Goal: Task Accomplishment & Management: Manage account settings

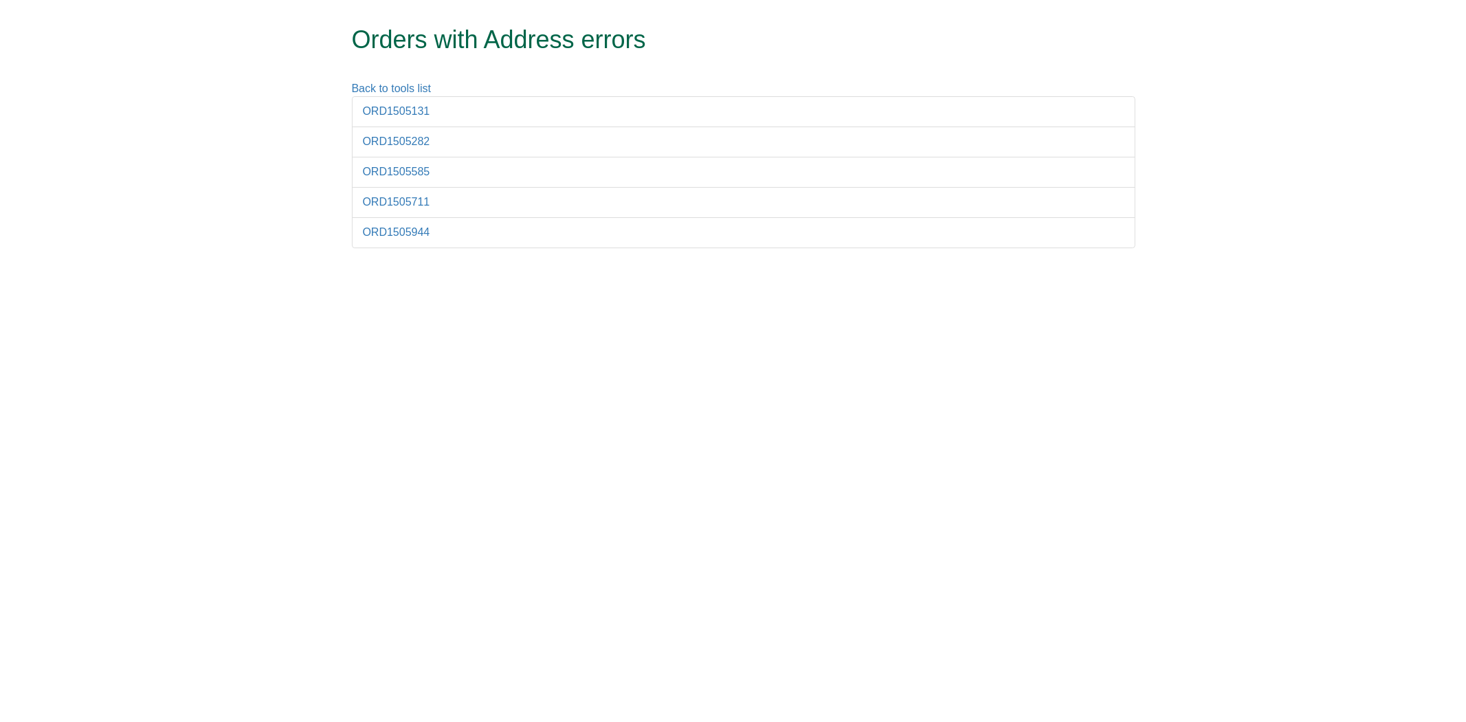
click at [500, 262] on html "Orders with Address errors Back to tools list ORD1505131 ORD1505282 ORD1505585 …" at bounding box center [733, 131] width 1466 height 262
click at [372, 115] on link "ORD1505131" at bounding box center [396, 111] width 67 height 12
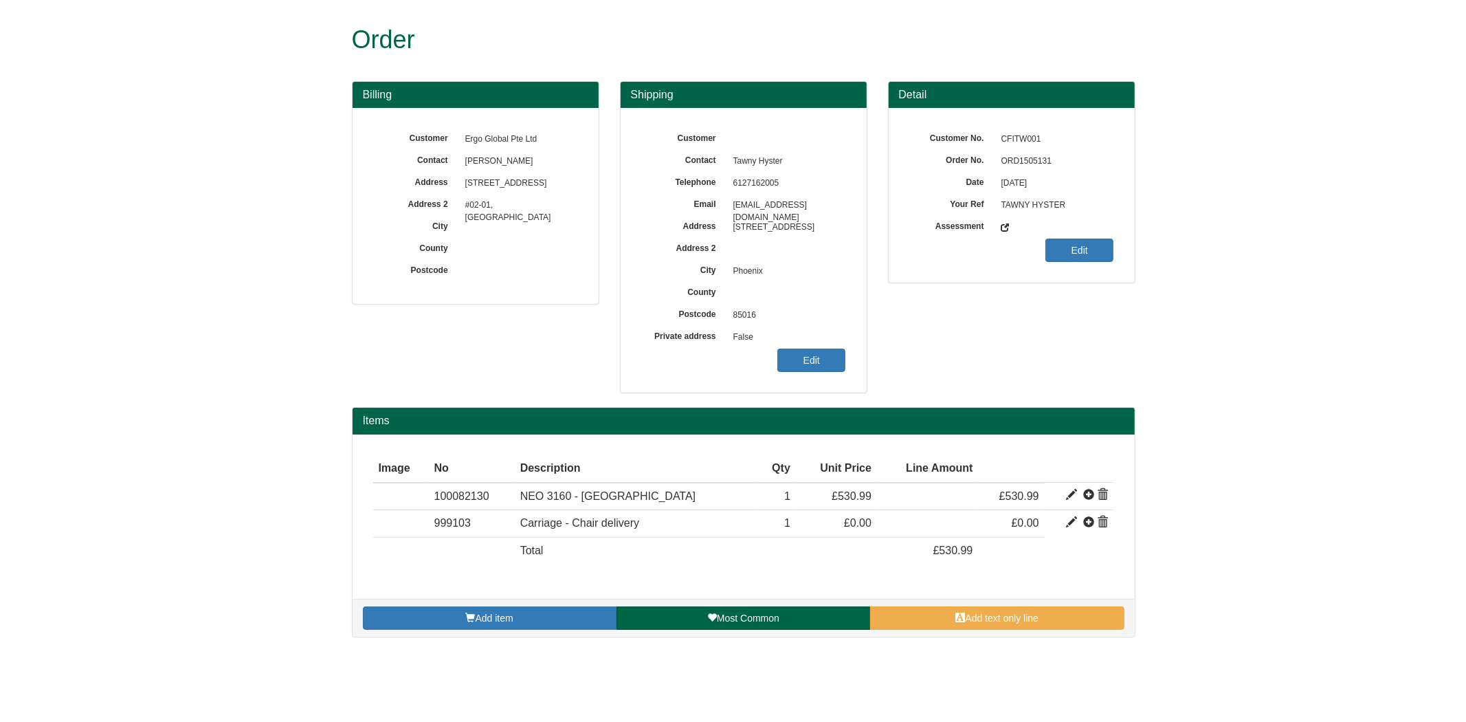
click at [1032, 162] on span "ORD1505131" at bounding box center [1055, 162] width 120 height 22
copy div "ORD1505131"
click at [802, 354] on link "Edit" at bounding box center [811, 360] width 68 height 23
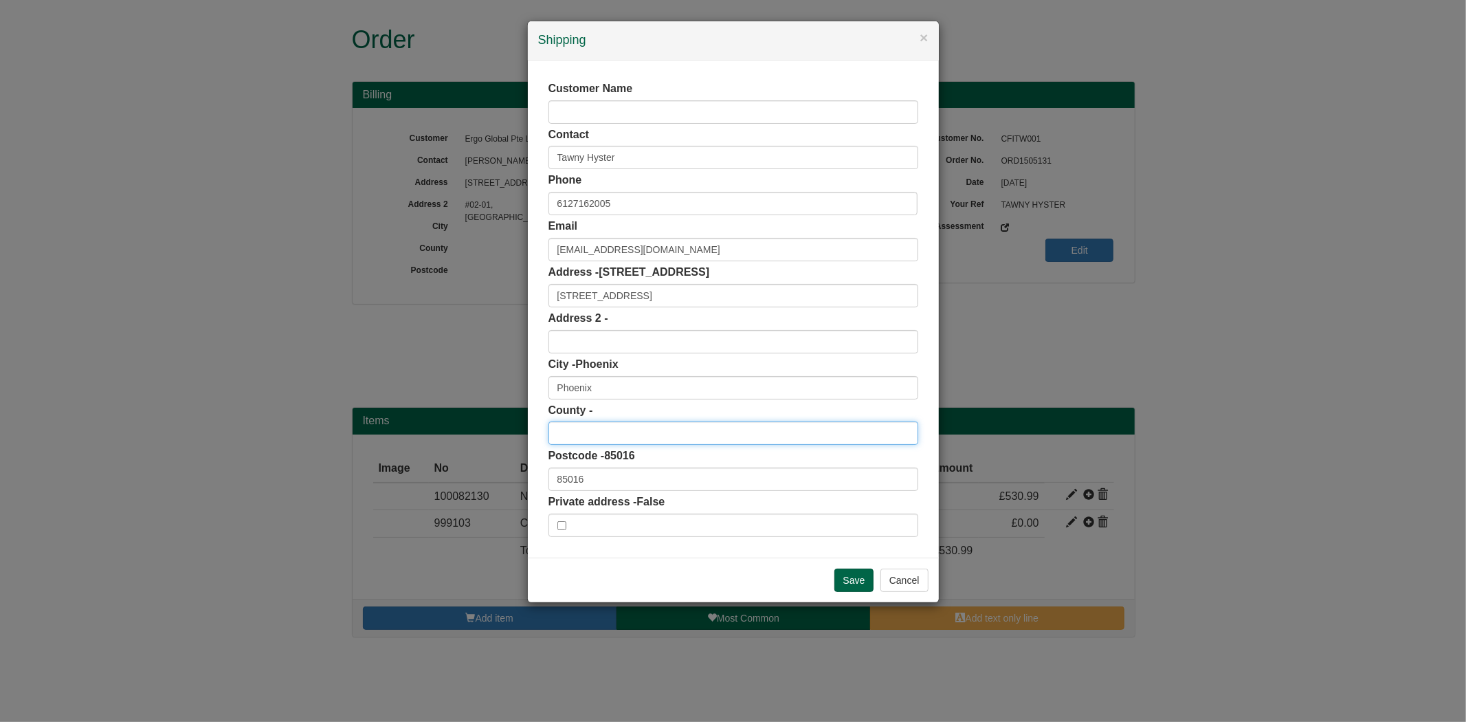
click at [599, 436] on input "text" at bounding box center [734, 432] width 370 height 23
type input "AZ"
click at [860, 586] on input "Save" at bounding box center [855, 579] width 40 height 23
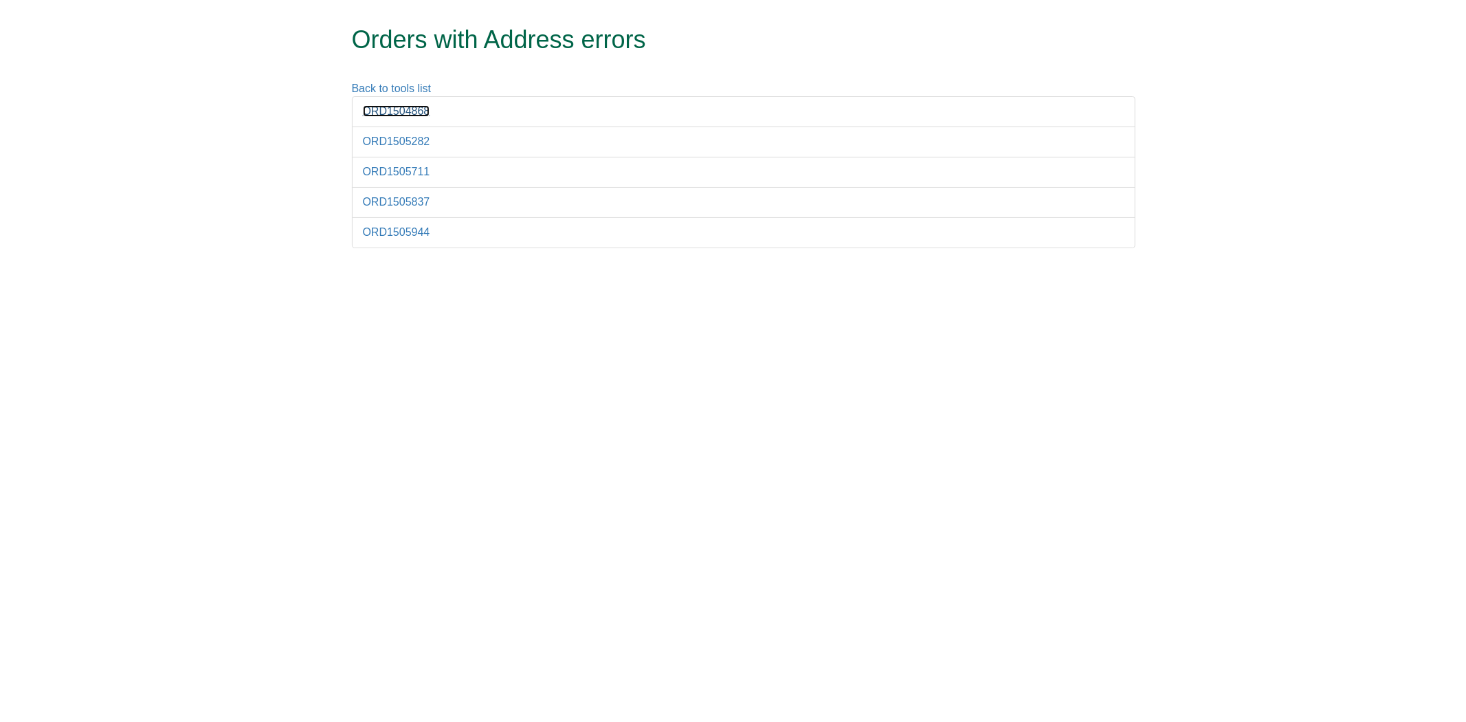
click at [397, 113] on link "ORD1504868" at bounding box center [396, 111] width 67 height 12
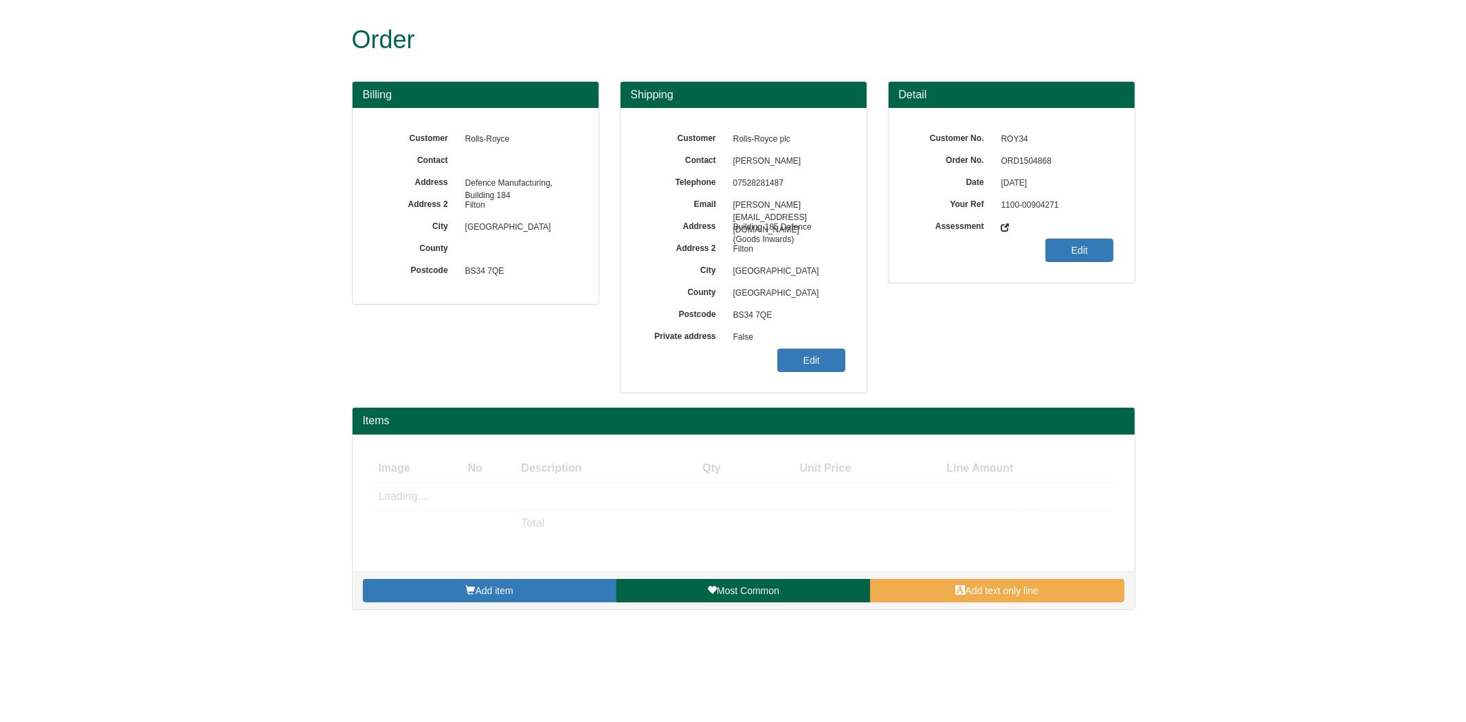
click at [1013, 168] on span "ORD1504868" at bounding box center [1055, 162] width 120 height 22
copy span "ORD1504868"
click at [825, 354] on link "Edit" at bounding box center [811, 360] width 68 height 23
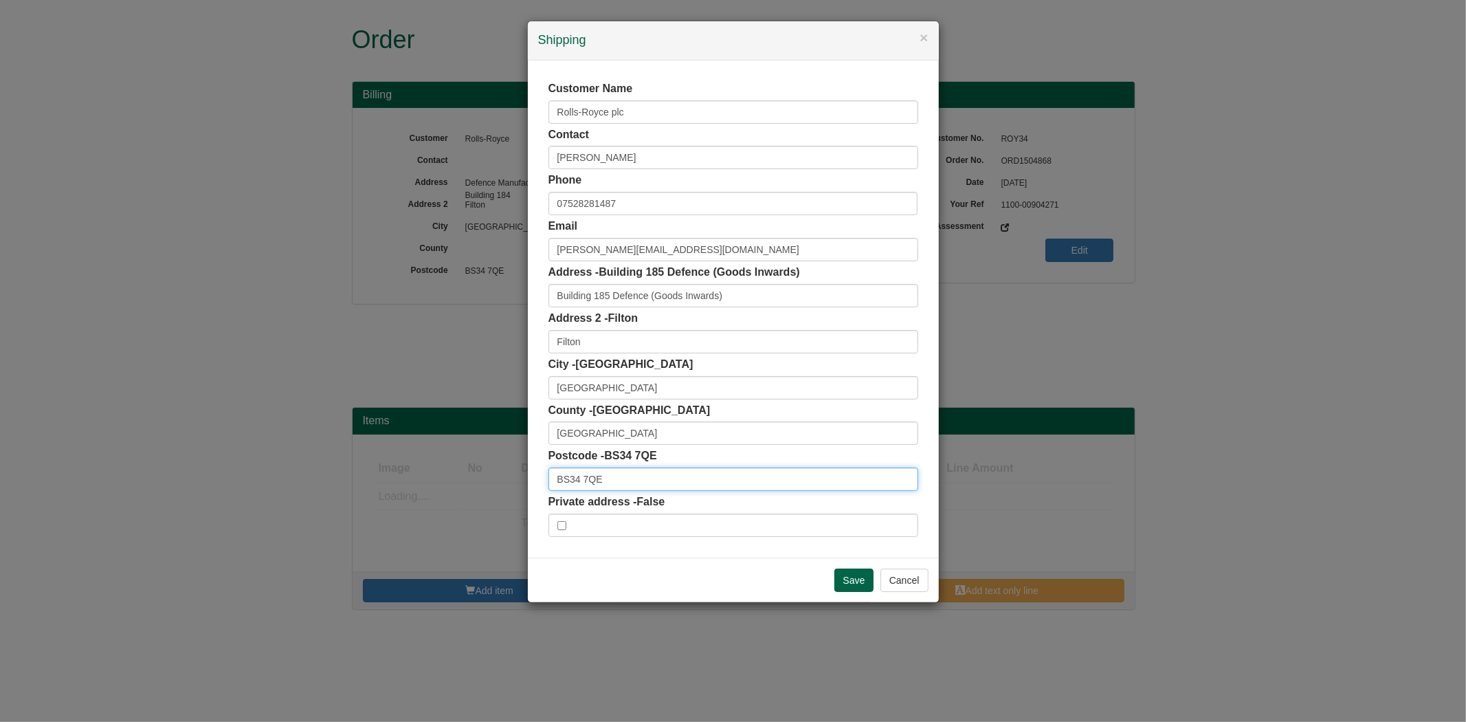
drag, startPoint x: 605, startPoint y: 475, endPoint x: 553, endPoint y: 477, distance: 51.6
click at [553, 477] on input "BS34 7QE" at bounding box center [734, 478] width 370 height 23
drag, startPoint x: 633, startPoint y: 110, endPoint x: 461, endPoint y: 115, distance: 171.9
click at [464, 124] on div "× Shipping Customer Name Rolls-Royce plc Contact Joseph Stewart Phone 075282814…" at bounding box center [733, 361] width 1466 height 722
click at [920, 32] on button "×" at bounding box center [924, 37] width 8 height 14
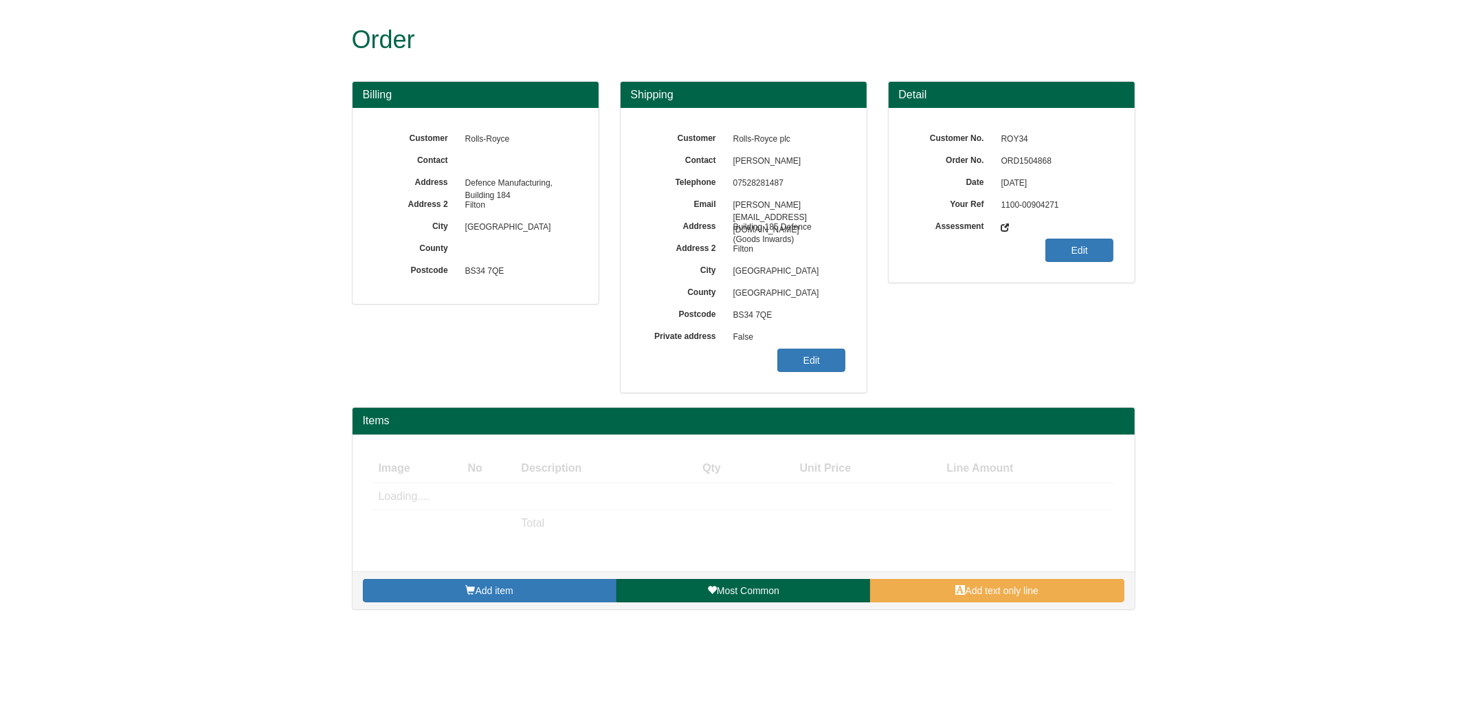
click at [1021, 163] on span "ORD1504868" at bounding box center [1055, 162] width 120 height 22
copy span "ORD1504868"
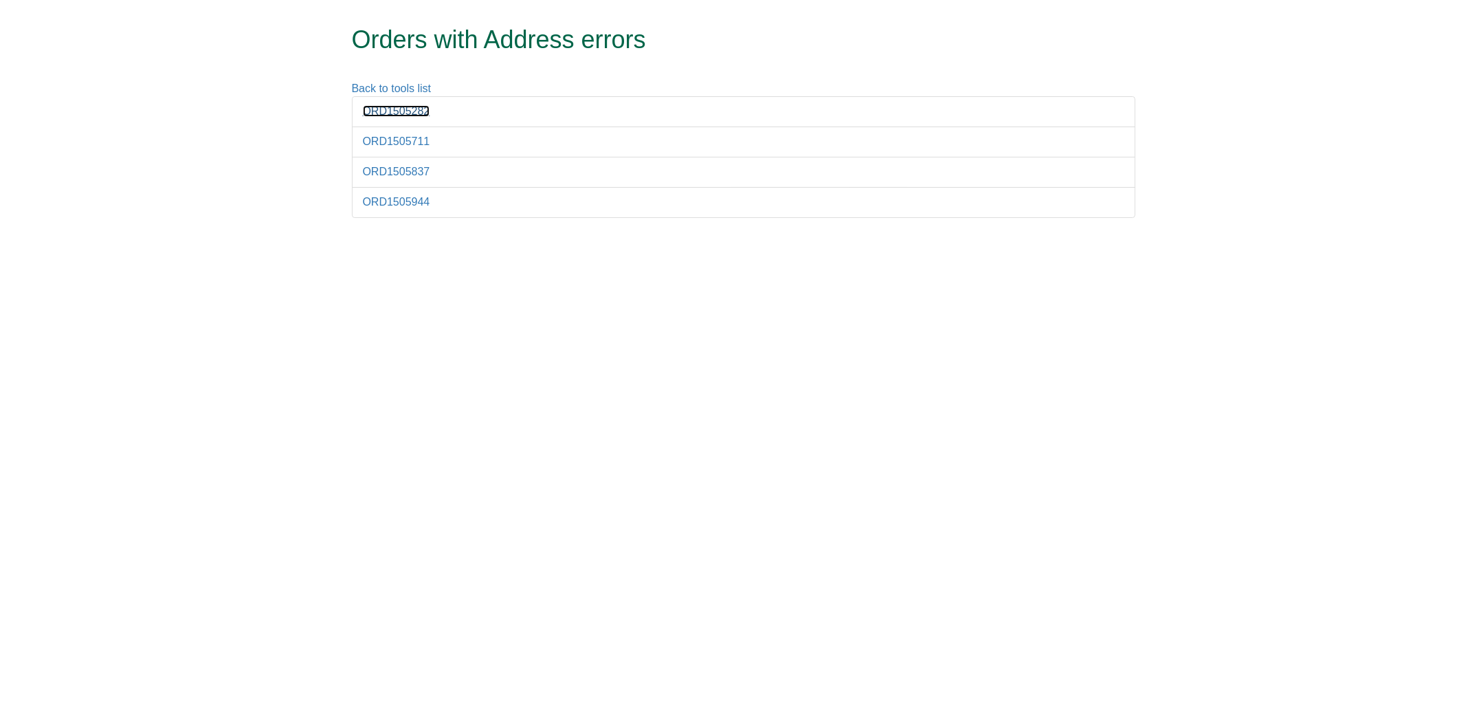
click at [390, 112] on link "ORD1505282" at bounding box center [396, 111] width 67 height 12
click at [386, 135] on link "ORD1505711" at bounding box center [396, 141] width 67 height 12
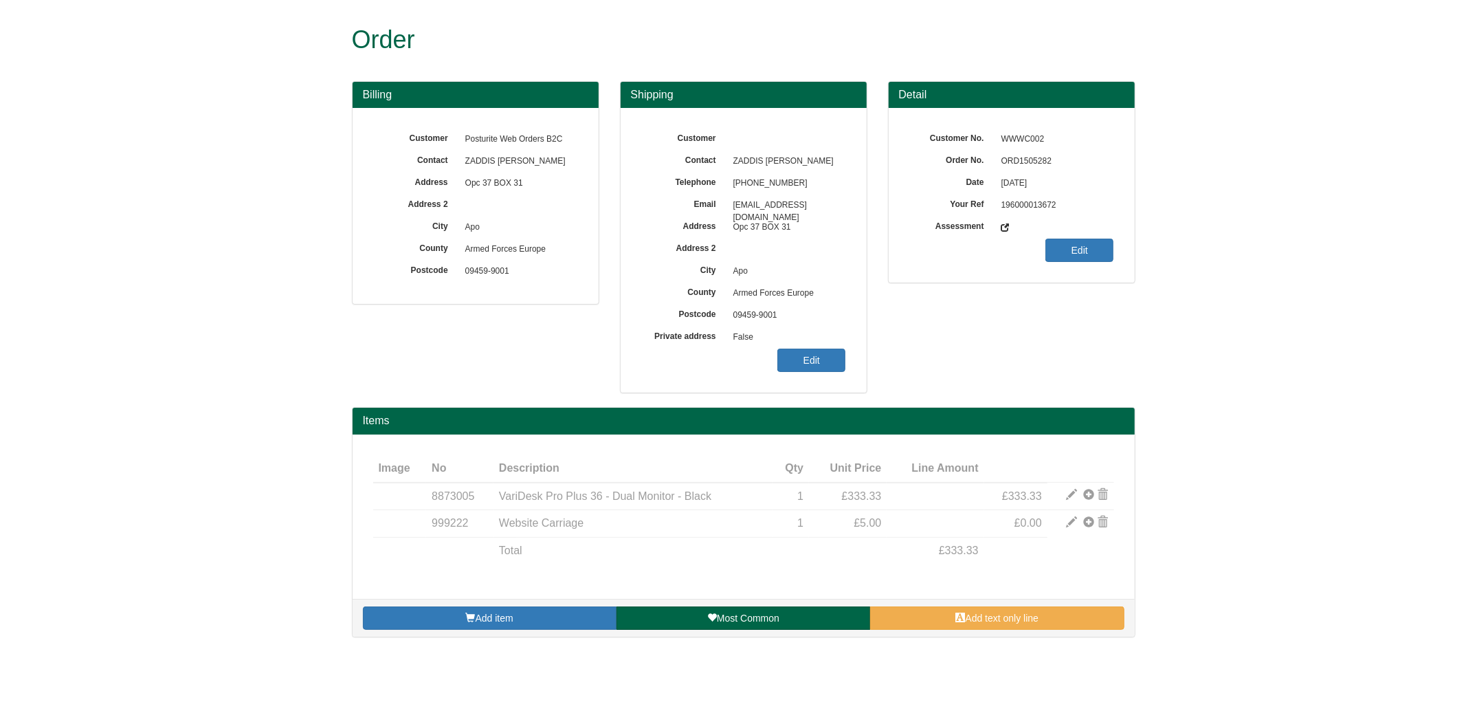
click at [1046, 158] on span "ORD1505282" at bounding box center [1055, 162] width 120 height 22
copy span "ORD1505282"
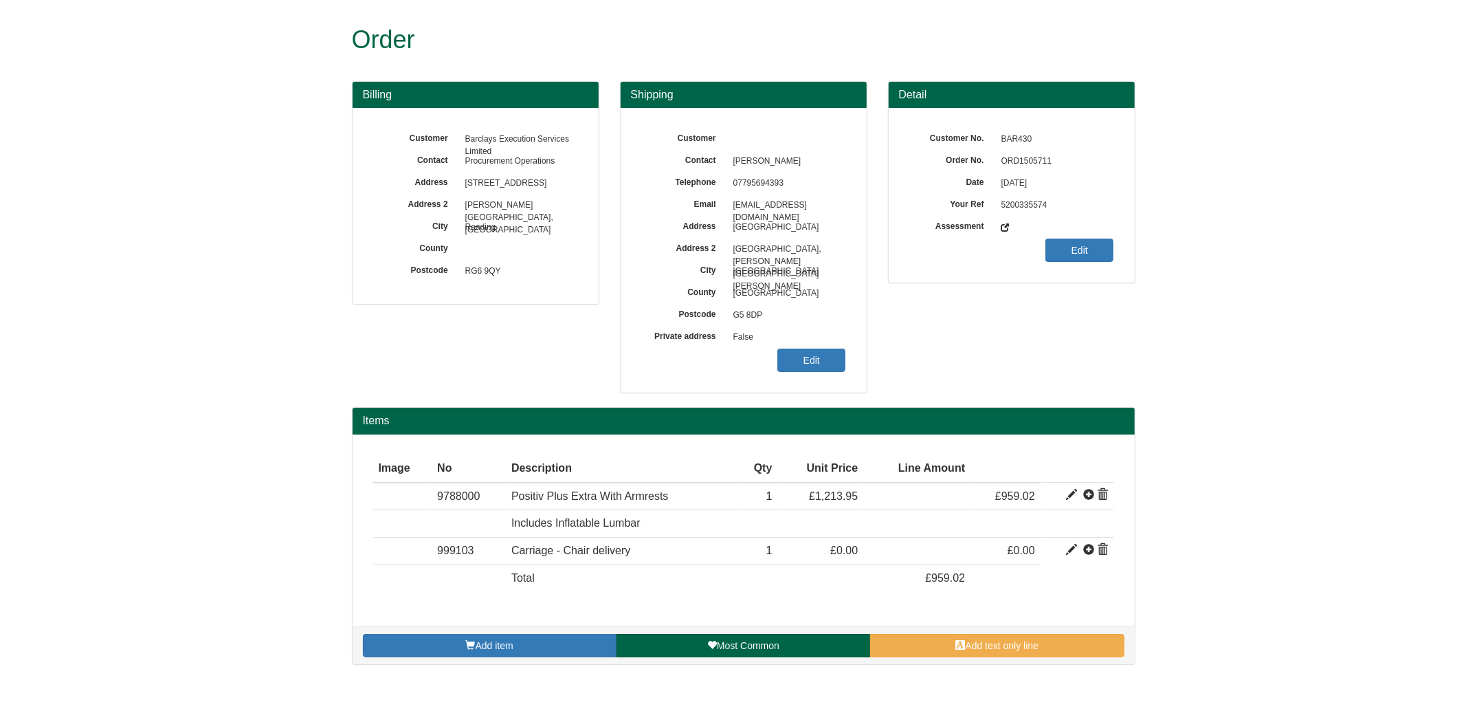
click at [1040, 161] on span "ORD1505711" at bounding box center [1055, 162] width 120 height 22
copy span "ORD1505711"
click at [782, 362] on link "Edit" at bounding box center [811, 360] width 68 height 23
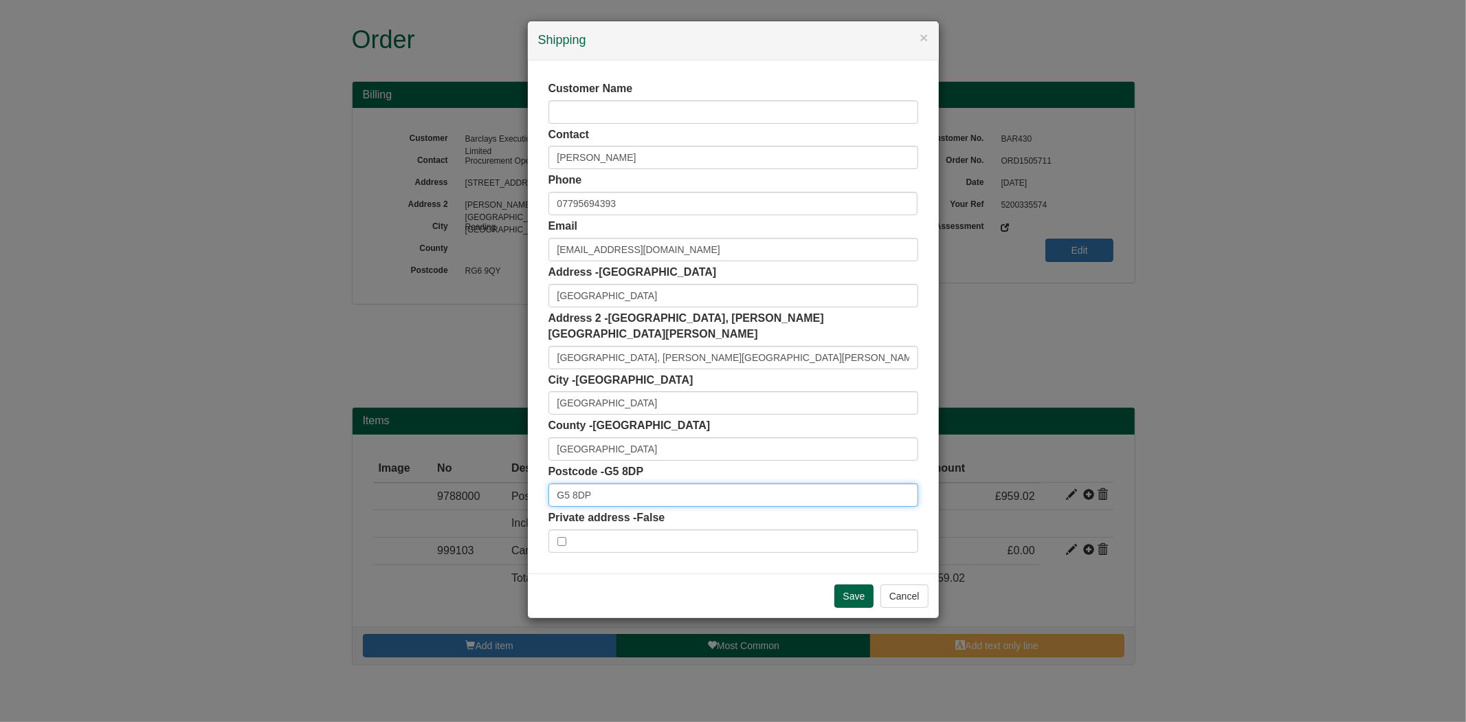
drag, startPoint x: 472, startPoint y: 482, endPoint x: 437, endPoint y: 463, distance: 39.1
click at [437, 474] on div "× Shipping Customer Name Contact [PERSON_NAME] Phone [PHONE_NUMBER] Email [EMAI…" at bounding box center [733, 361] width 1466 height 722
click at [620, 500] on span "[PERSON_NAME][GEOGRAPHIC_DATA][PERSON_NAME] - 2 Addresses" at bounding box center [728, 503] width 274 height 10
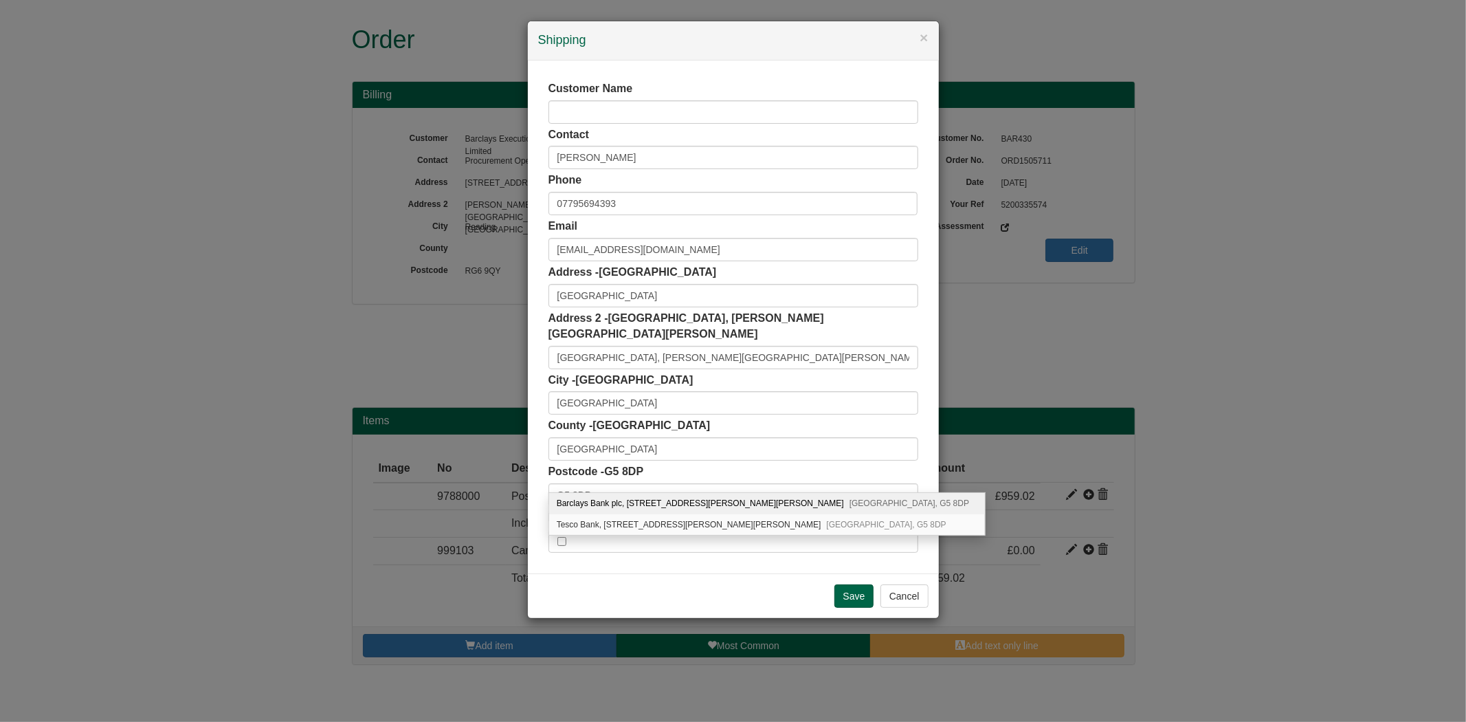
click at [656, 496] on div "Barclays Bank plc, [STREET_ADDRESS][PERSON_NAME][PERSON_NAME]" at bounding box center [767, 503] width 436 height 21
type input "Barclays Bank plc"
type input "[STREET_ADDRESS][PERSON_NAME][PERSON_NAME]"
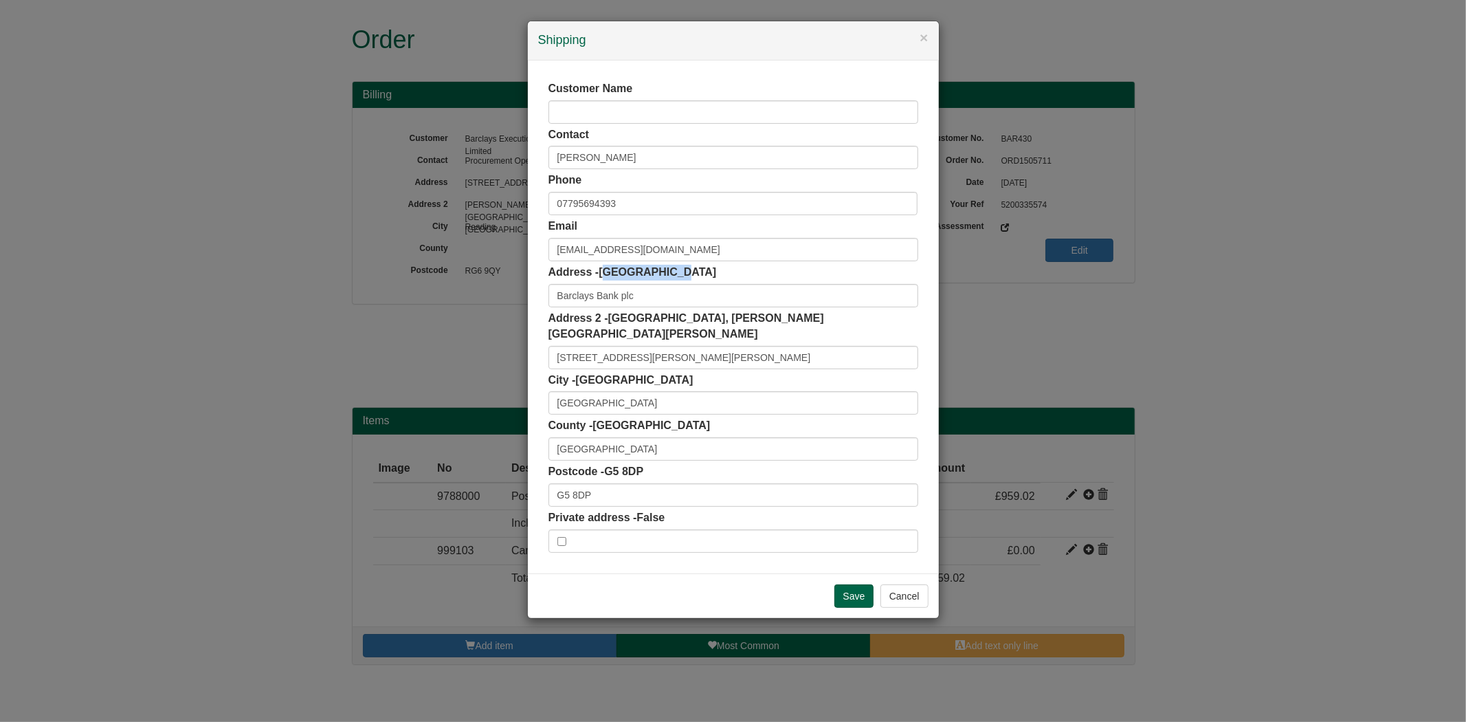
drag, startPoint x: 607, startPoint y: 273, endPoint x: 679, endPoint y: 272, distance: 72.2
click at [676, 273] on span "Barclays Glasgow Campus" at bounding box center [658, 272] width 118 height 12
drag, startPoint x: 752, startPoint y: 272, endPoint x: 607, endPoint y: 275, distance: 145.1
click at [601, 275] on div "Address - Barclays Glasgow Campus Barclays Bank plc" at bounding box center [734, 286] width 370 height 43
copy span "Barclays Glasgow Campus"
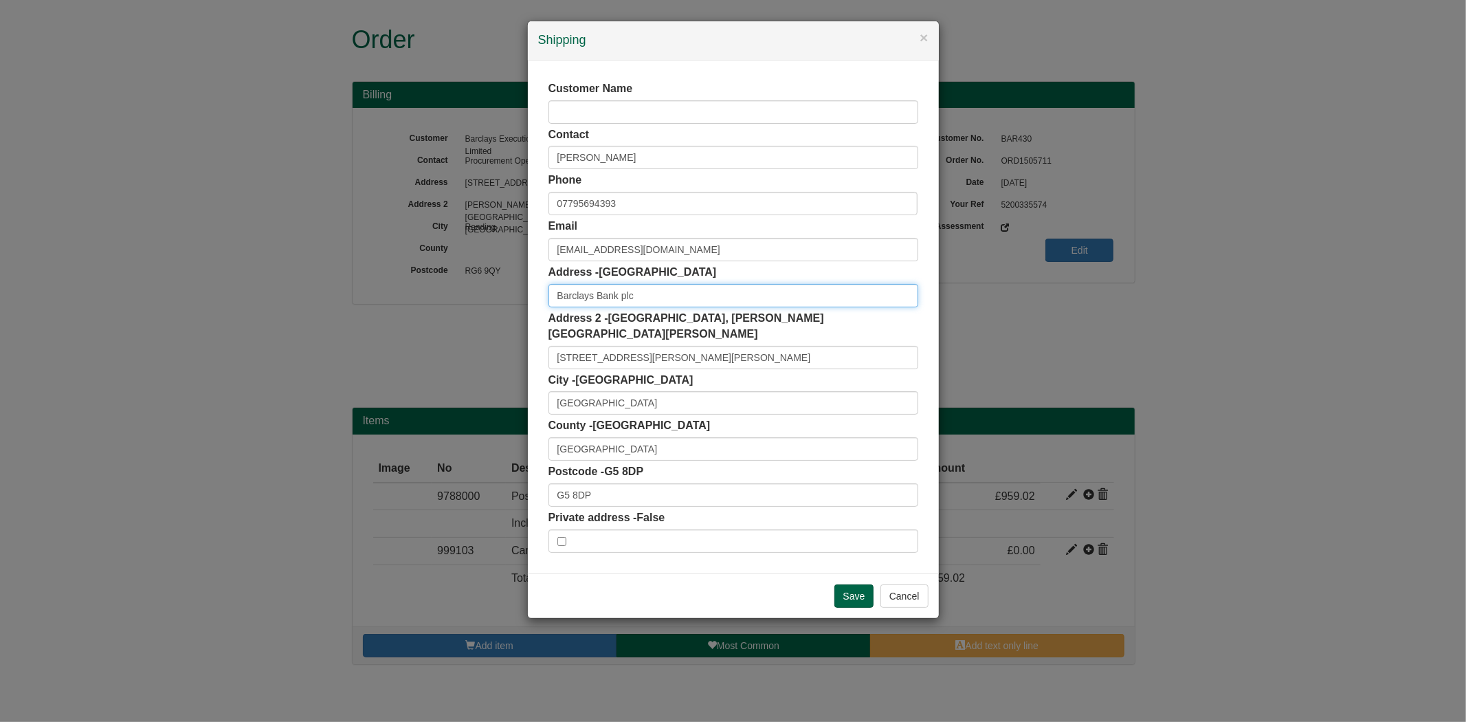
drag, startPoint x: 604, startPoint y: 298, endPoint x: 361, endPoint y: 298, distance: 242.7
click at [361, 298] on div "× Shipping Customer Name Contact Elaine Fraser-Lee Phone 07795694393 Email efle…" at bounding box center [733, 361] width 1466 height 722
paste input "Glasgow Campus"
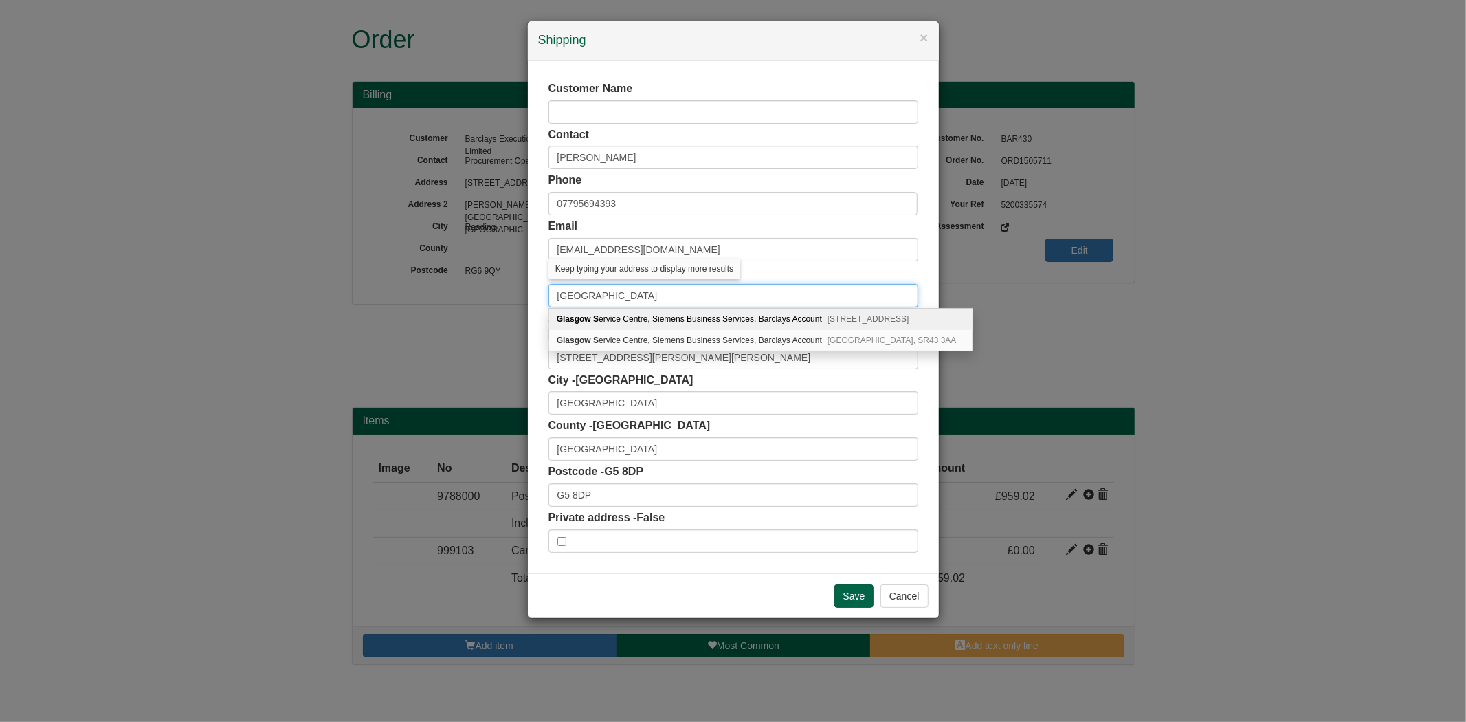
type input "Barclays Glasgow Campus"
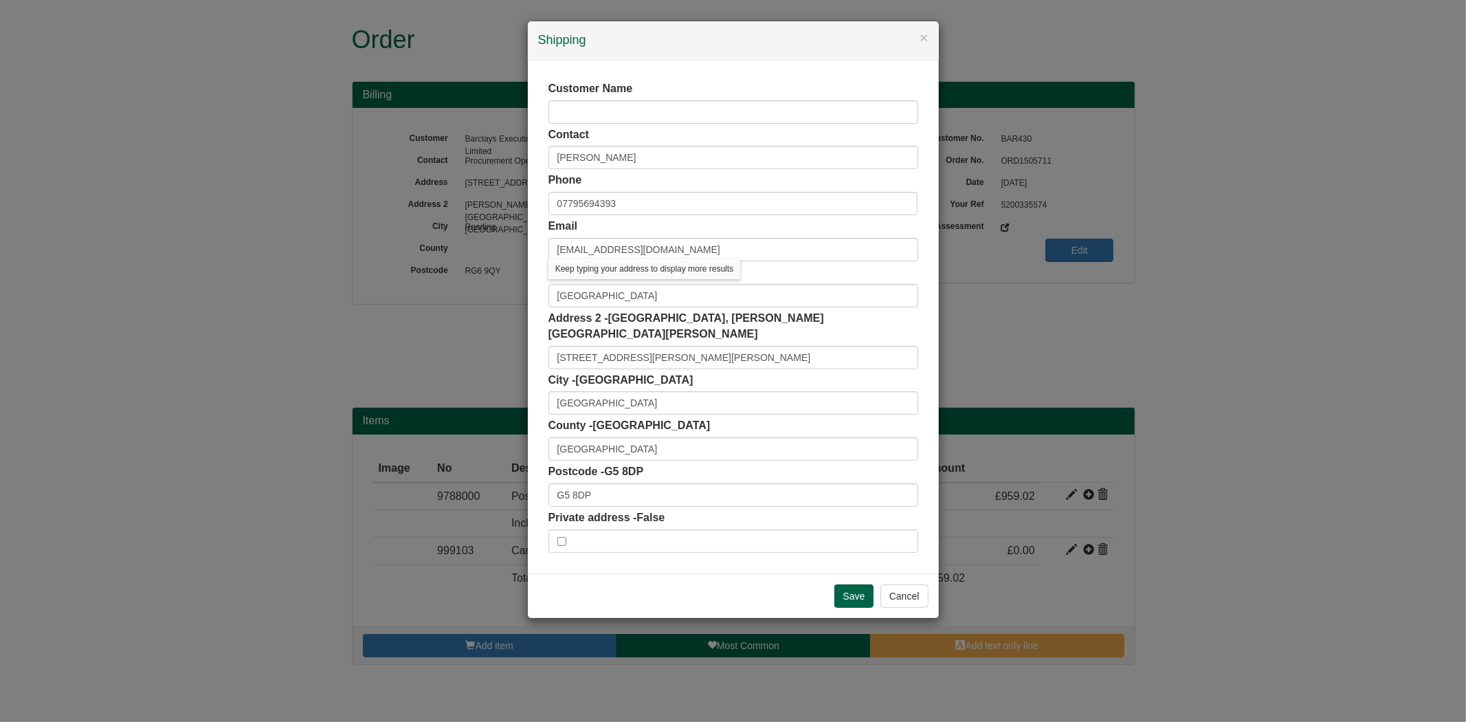
click at [930, 290] on div "Customer Name Contact Elaine Fraser-Lee Phone 07795694393 Email eflee1@outlook.…" at bounding box center [733, 316] width 411 height 513
drag, startPoint x: 614, startPoint y: 317, endPoint x: 716, endPoint y: 318, distance: 102.4
click at [716, 318] on span "Tradescroft Building, Clyde Place Lane" at bounding box center [687, 325] width 276 height 27
copy span "Tradescroft Building"
click at [650, 373] on div "City - Glasgow Glasgow" at bounding box center [734, 394] width 370 height 43
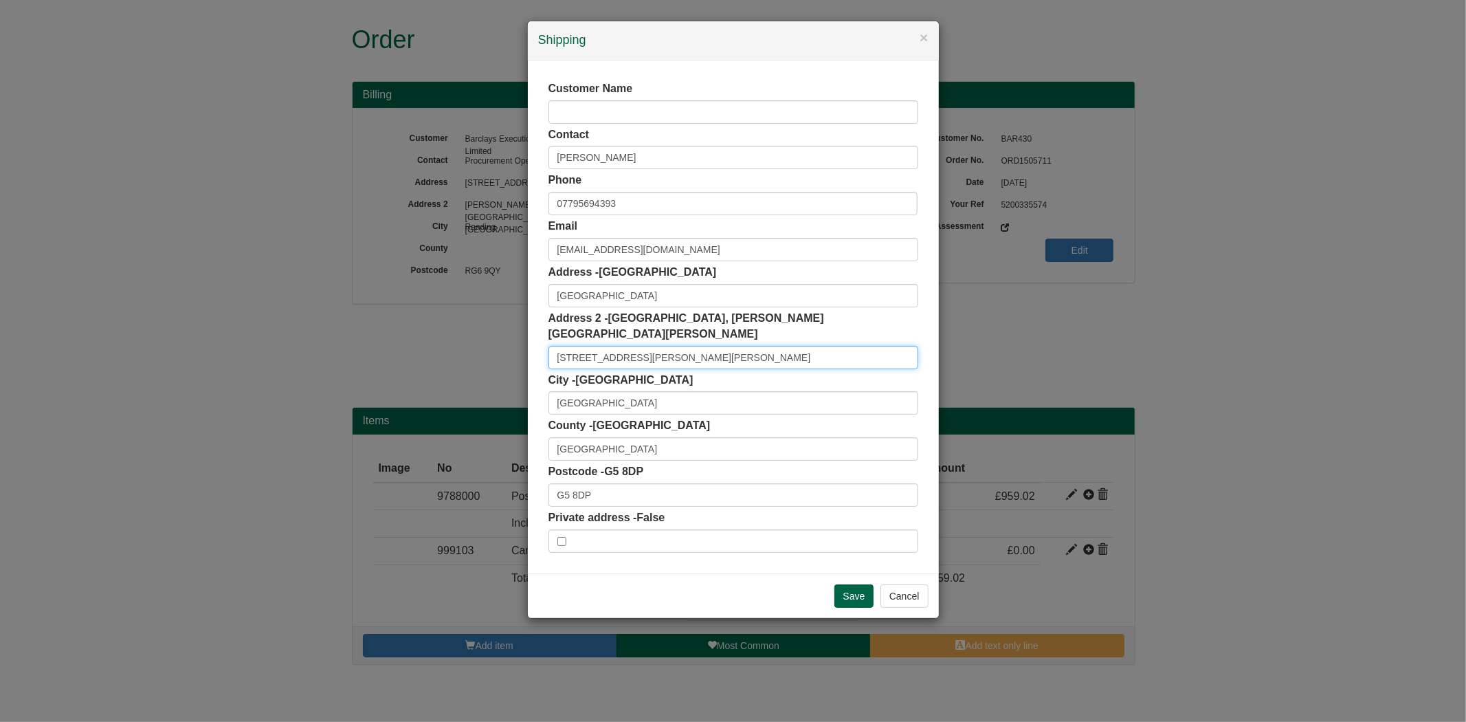
click at [658, 346] on input "1-4 Clyde Place Lane" at bounding box center [734, 357] width 370 height 23
paste input "Tradescroft Building"
type input "[STREET_ADDRESS][PERSON_NAME][PERSON_NAME]"
click at [858, 584] on input "Save" at bounding box center [855, 595] width 40 height 23
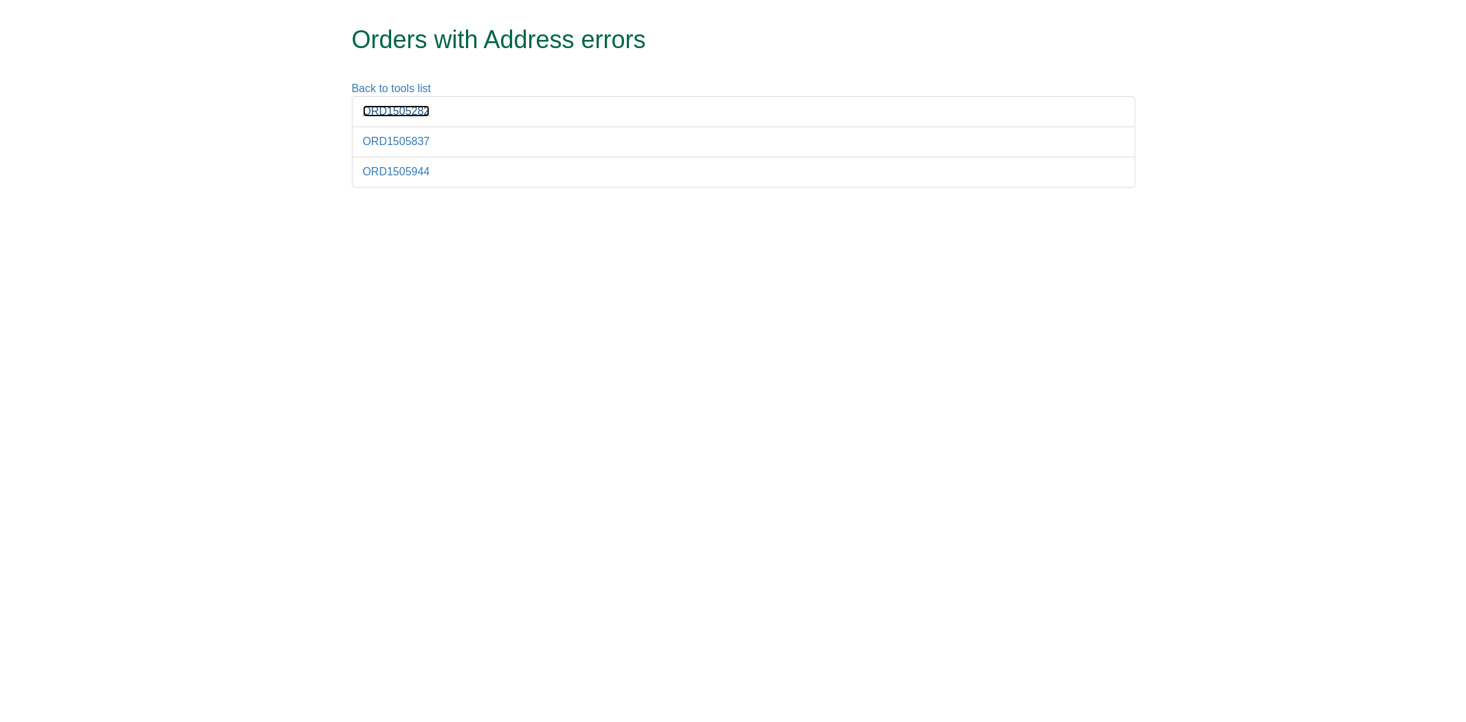
click at [396, 111] on link "ORD1505282" at bounding box center [396, 111] width 67 height 12
click at [406, 143] on link "ORD1505837" at bounding box center [396, 141] width 67 height 12
click at [395, 175] on link "ORD1505944" at bounding box center [396, 172] width 67 height 12
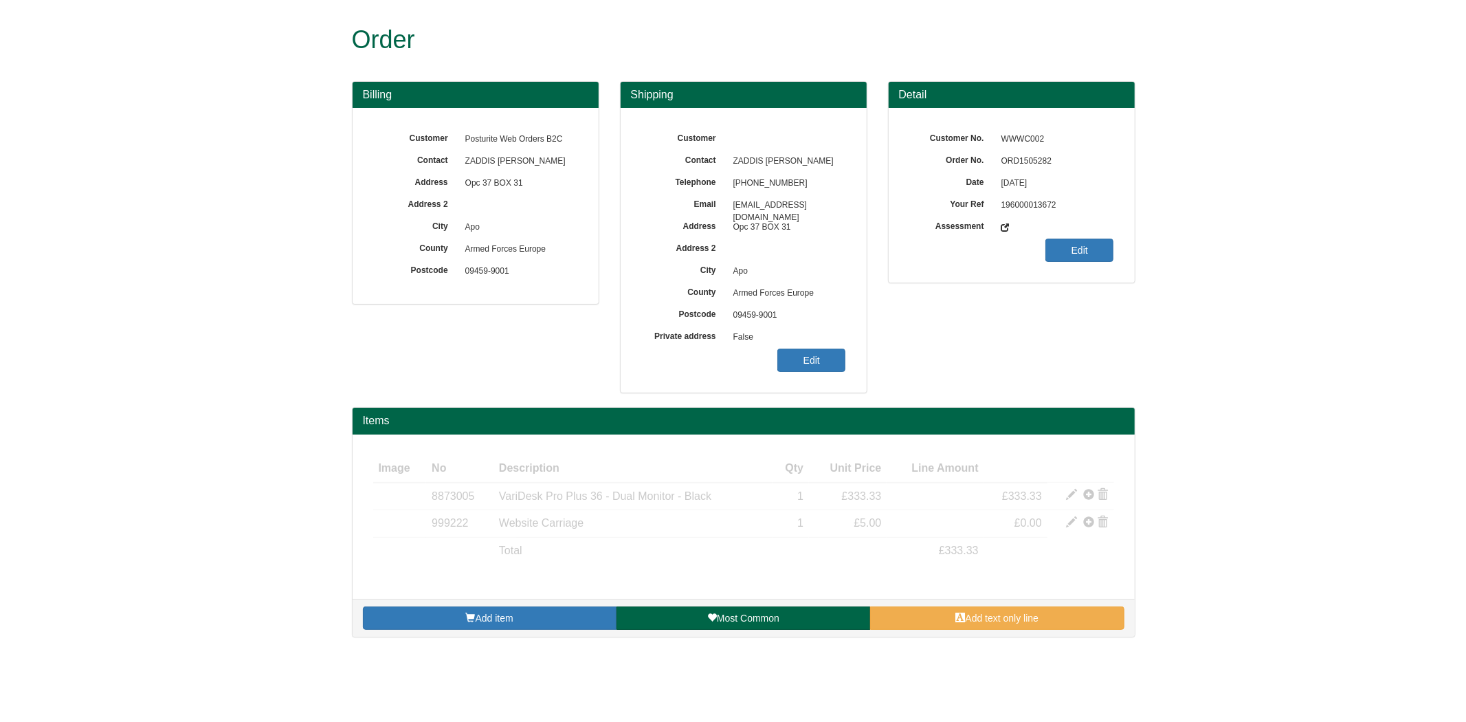
click at [1020, 160] on span "ORD1505282" at bounding box center [1055, 162] width 120 height 22
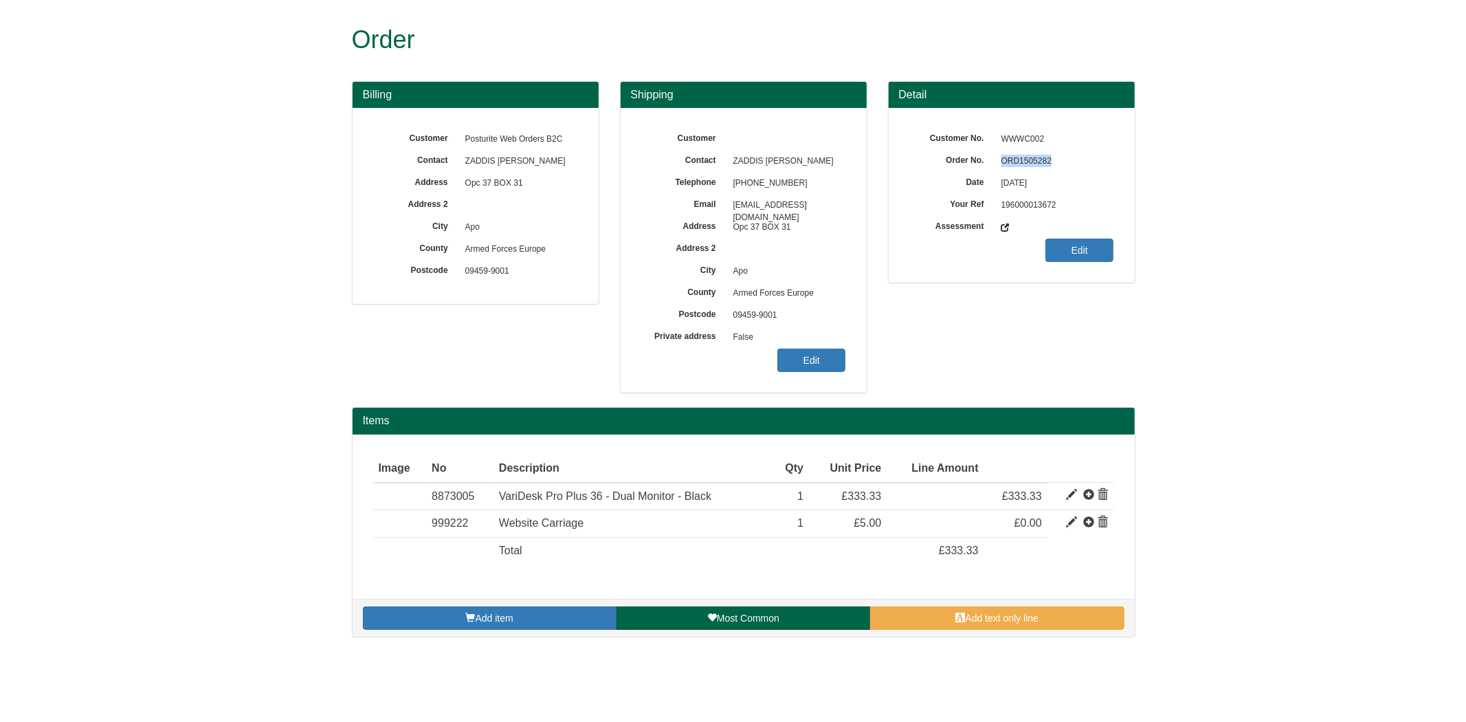
copy span "ORD1505282"
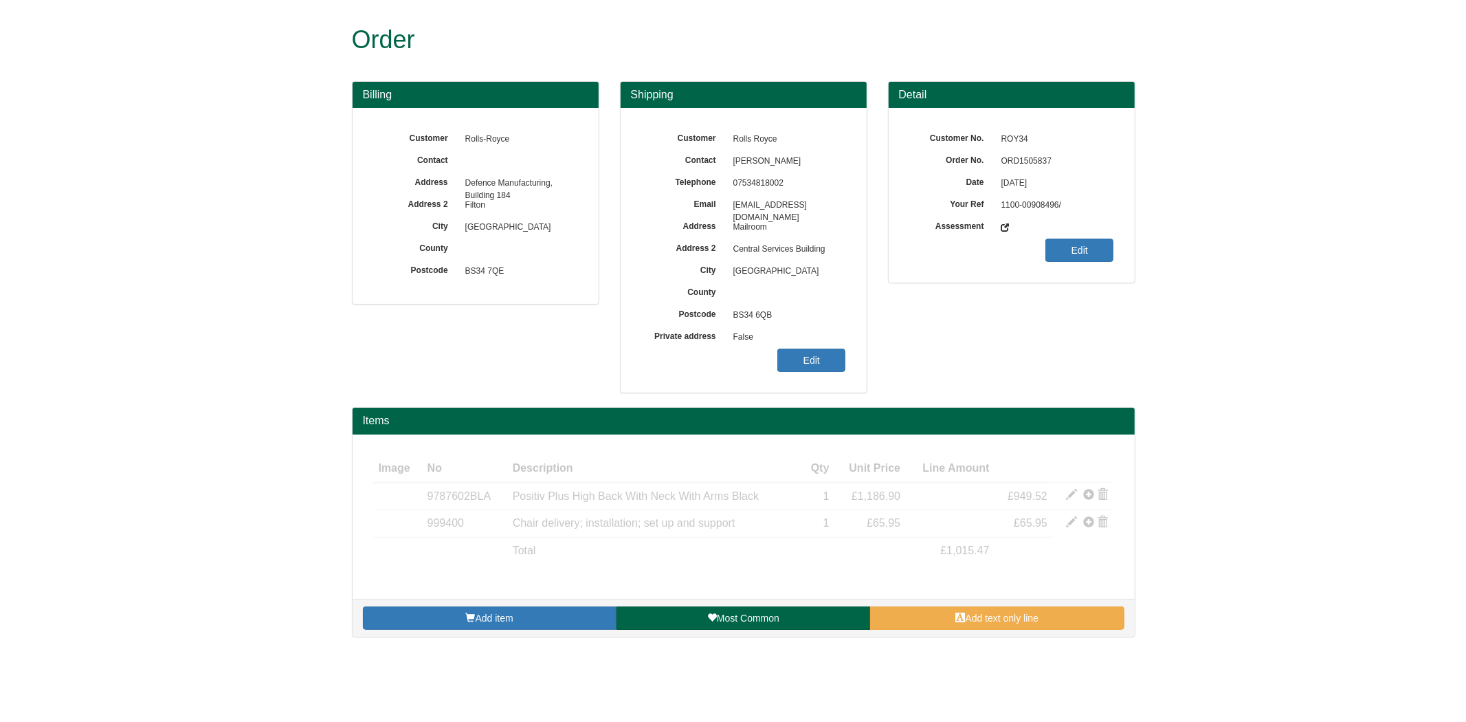
click at [1013, 175] on span "04/09/2025" at bounding box center [1055, 184] width 120 height 22
click at [1014, 165] on span "ORD1505837" at bounding box center [1055, 162] width 120 height 22
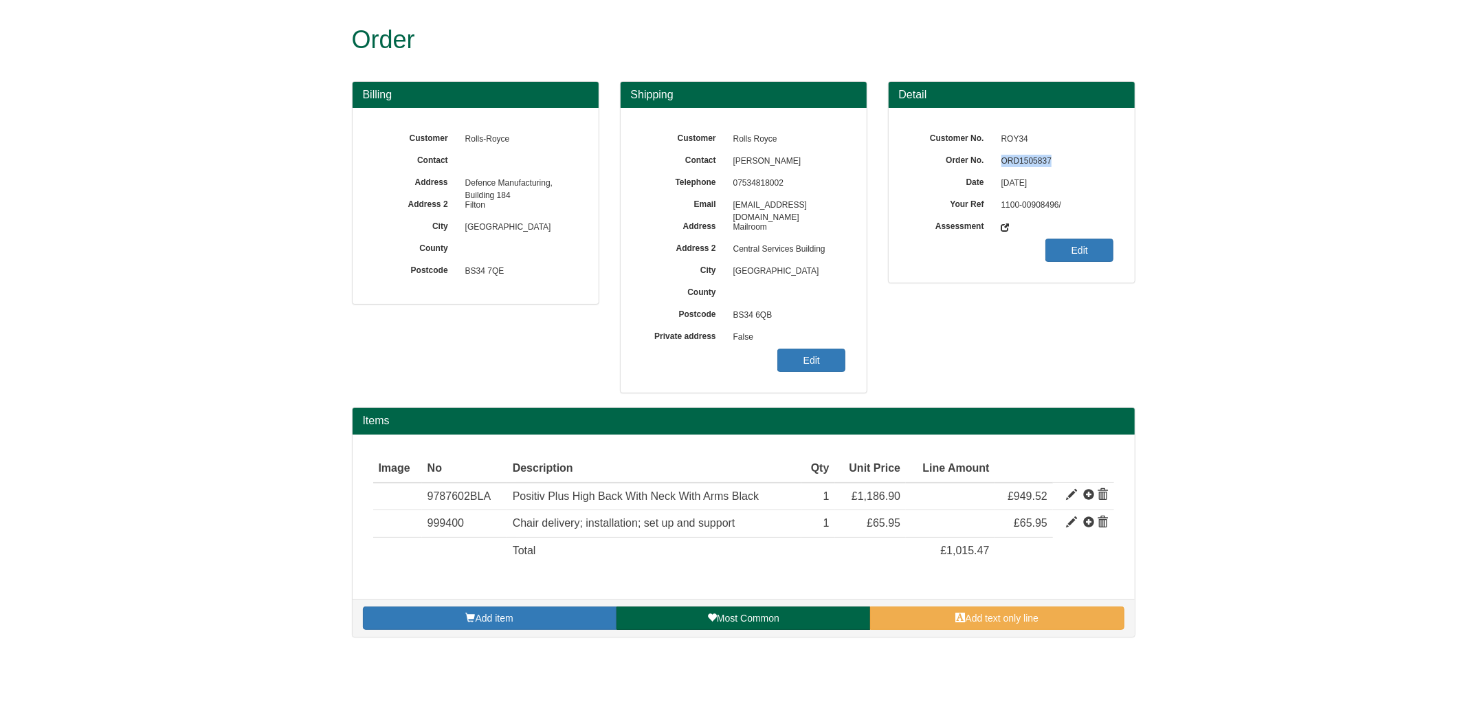
click at [1014, 164] on span "ORD1505837" at bounding box center [1055, 162] width 120 height 22
copy span "ORD1505837"
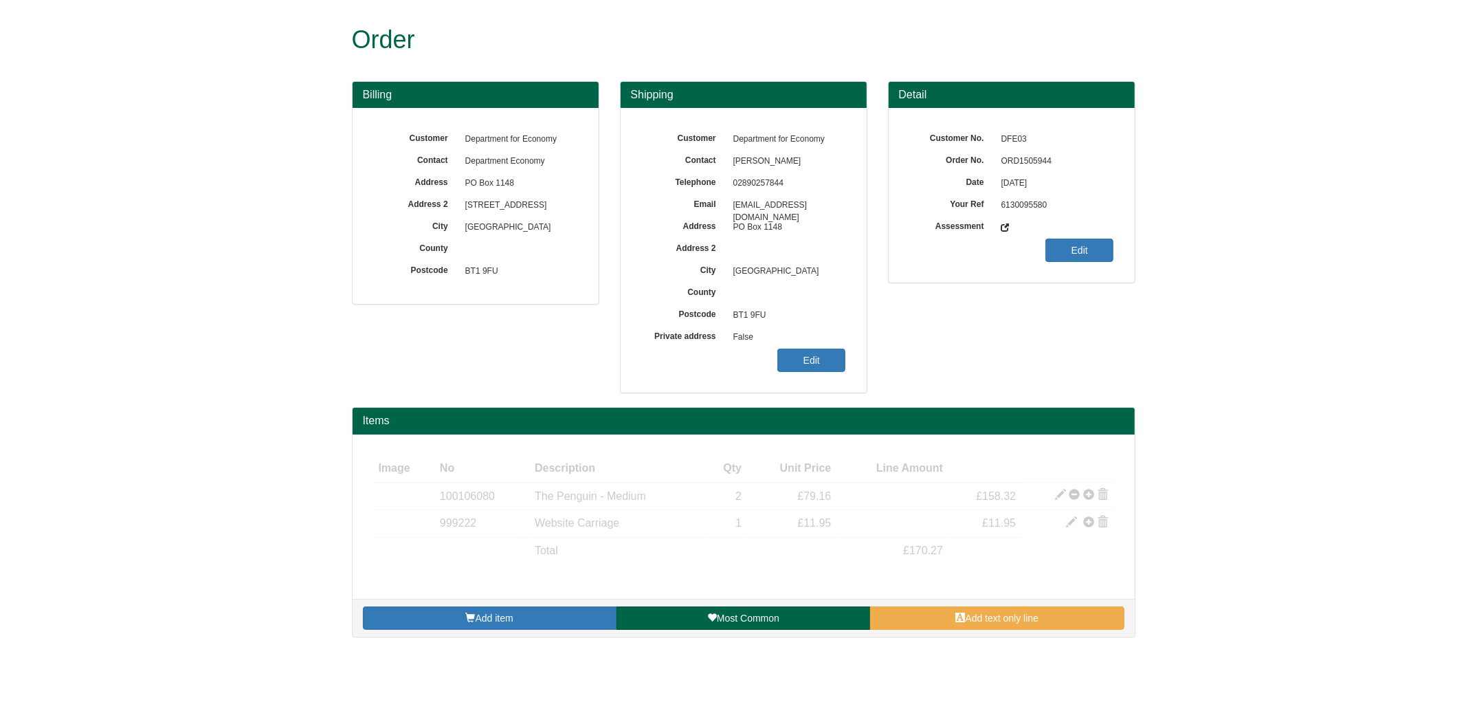
click at [1025, 158] on span "ORD1505944" at bounding box center [1055, 162] width 120 height 22
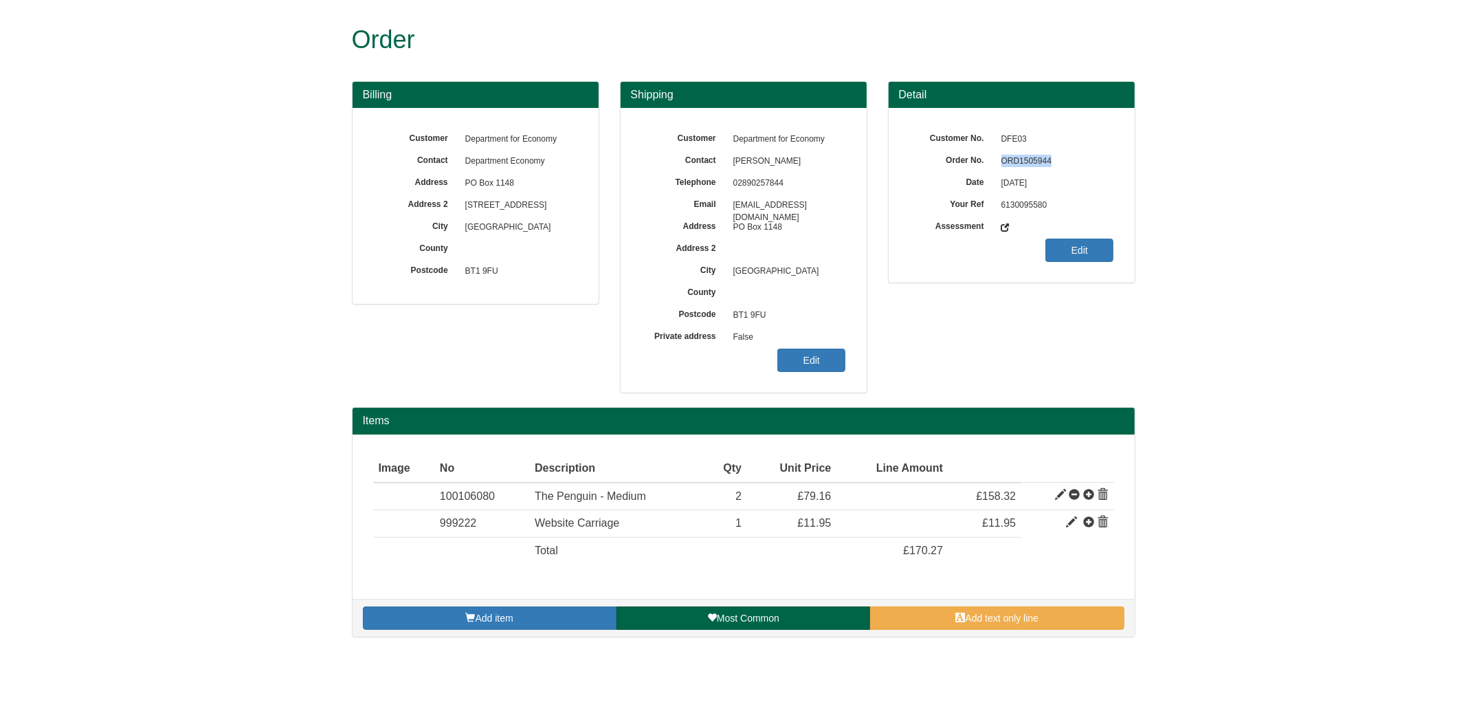
copy span "ORD1505944"
click at [814, 360] on link "Edit" at bounding box center [811, 360] width 68 height 23
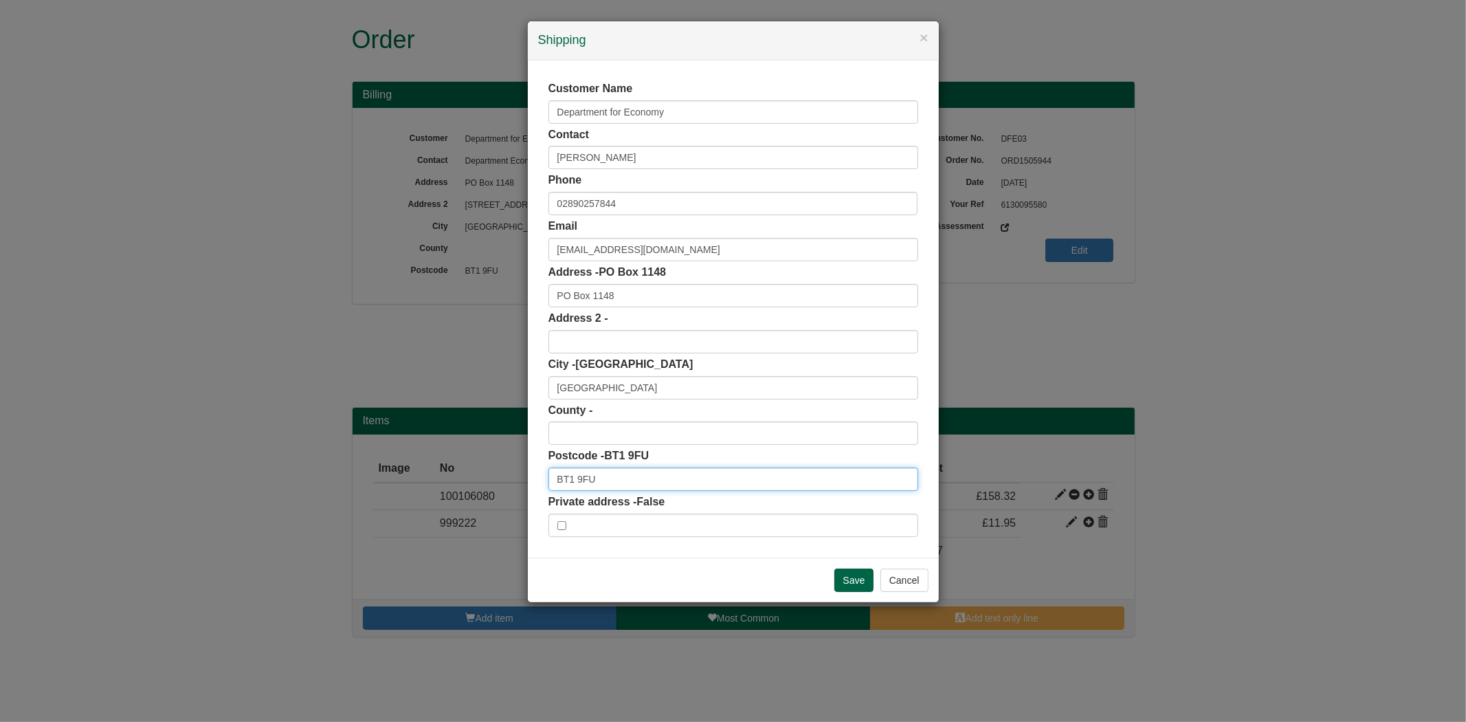
drag, startPoint x: 510, startPoint y: 481, endPoint x: 463, endPoint y: 464, distance: 50.4
click at [465, 478] on div "× Shipping Customer Name Department for Economy Contact Suzanne Dobbin Phone 02…" at bounding box center [733, 361] width 1466 height 722
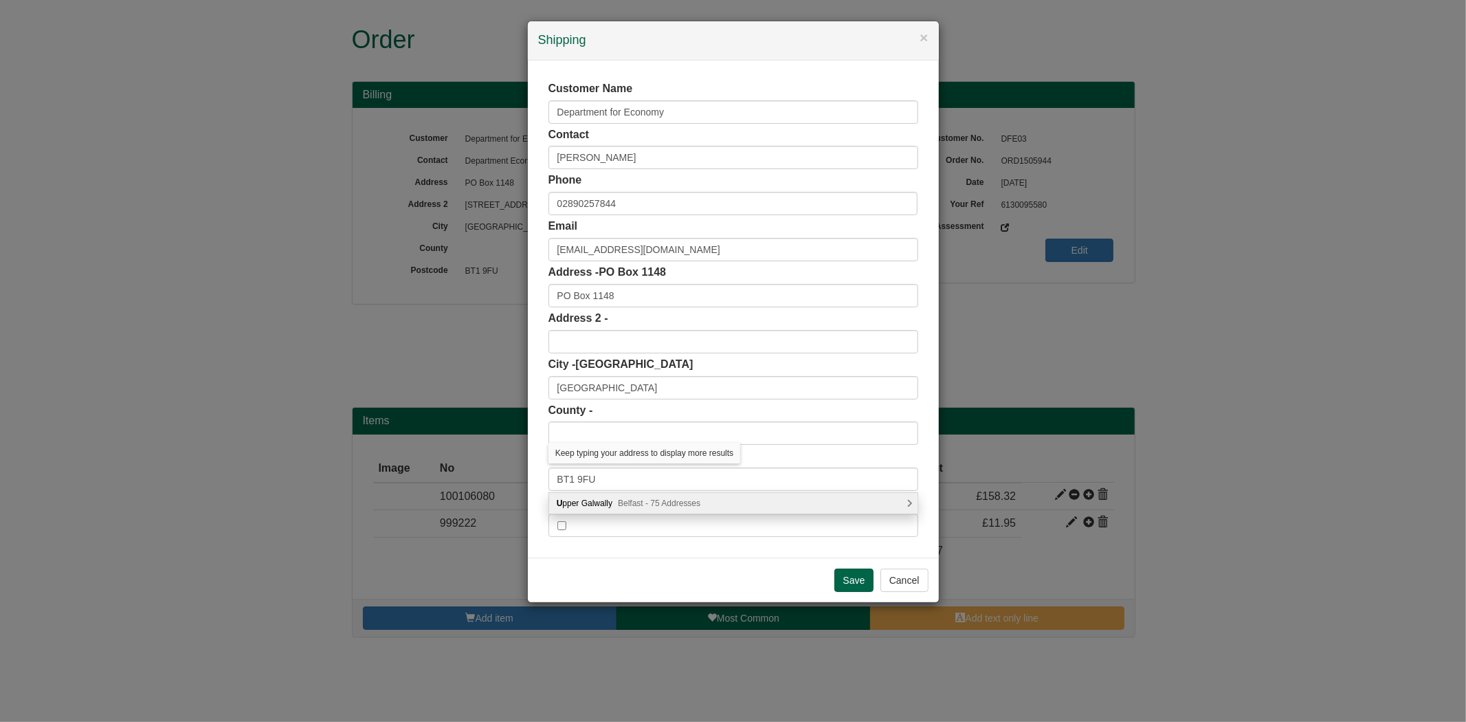
click at [645, 499] on span "Belfast - 75 Addresses" at bounding box center [659, 503] width 82 height 10
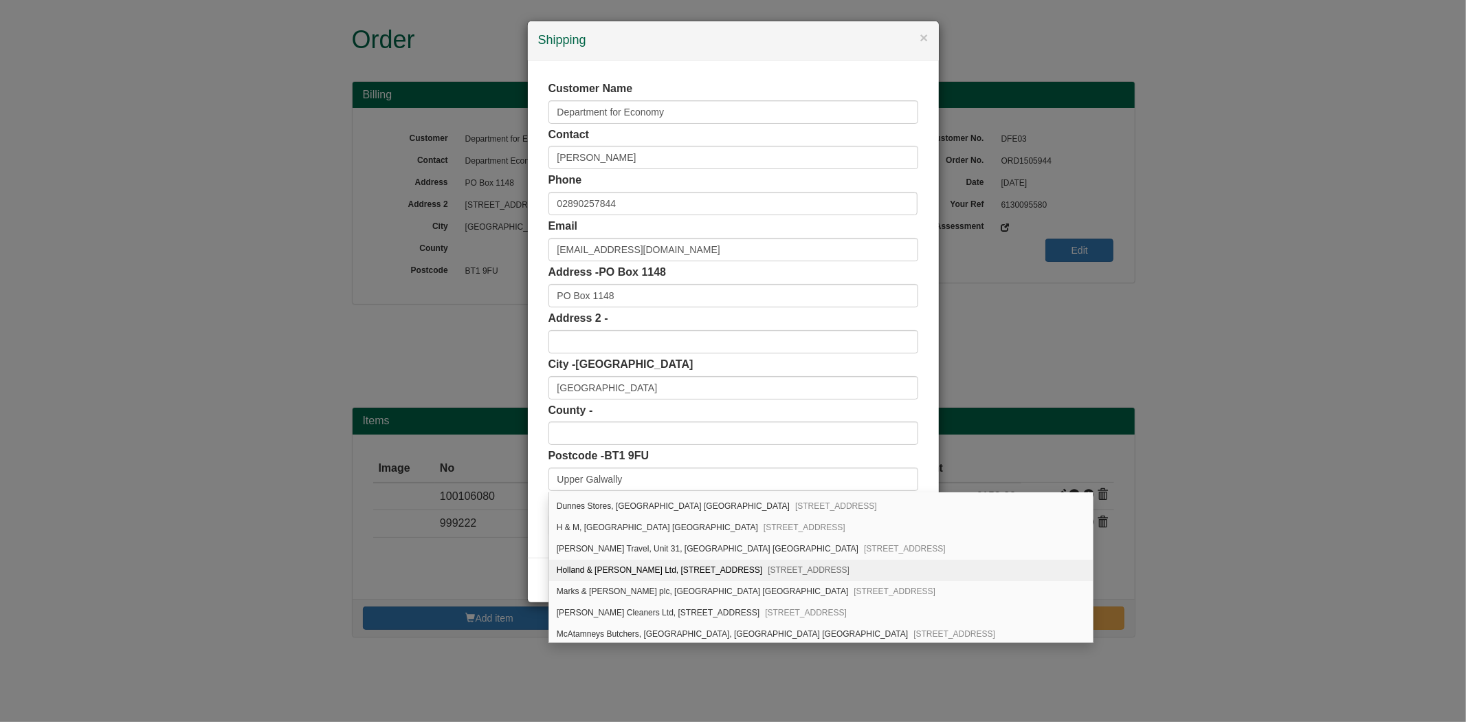
scroll to position [390, 0]
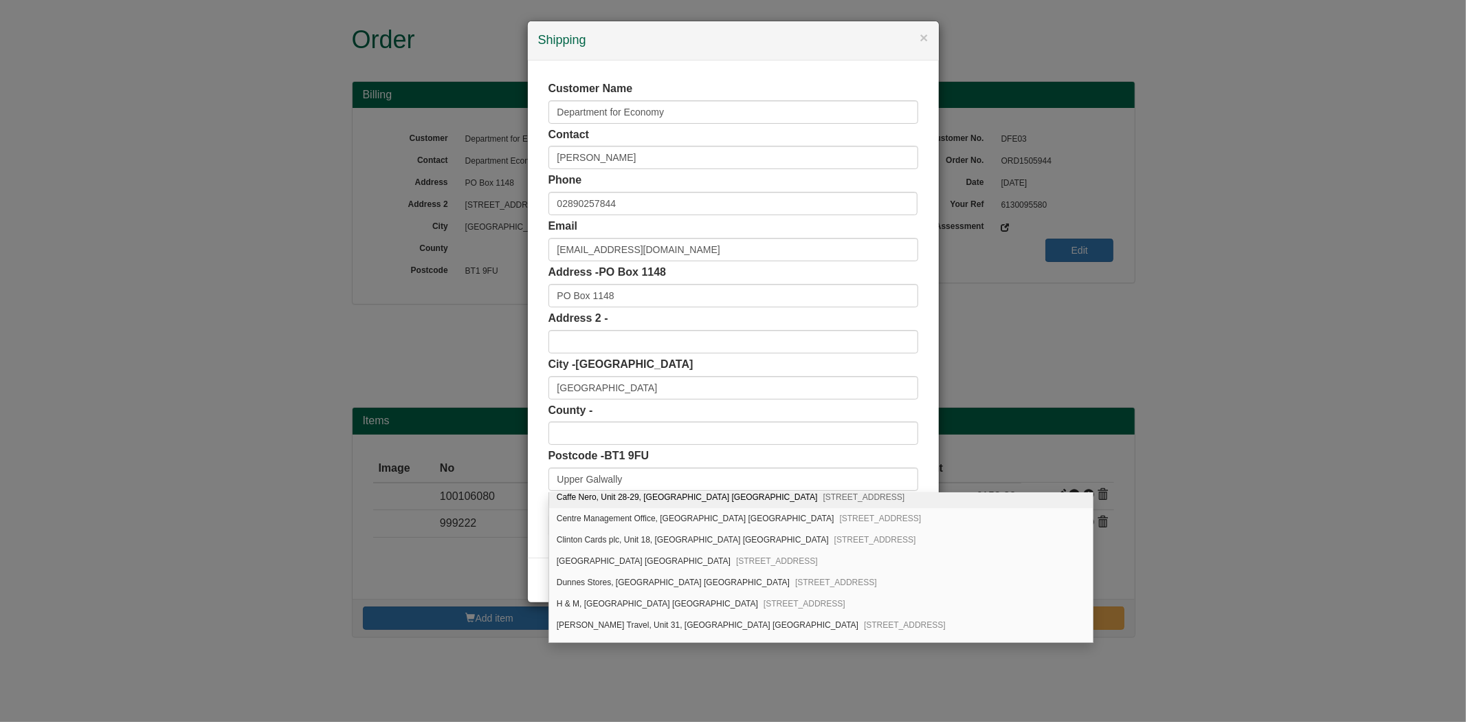
click at [912, 421] on div "County -" at bounding box center [734, 424] width 370 height 43
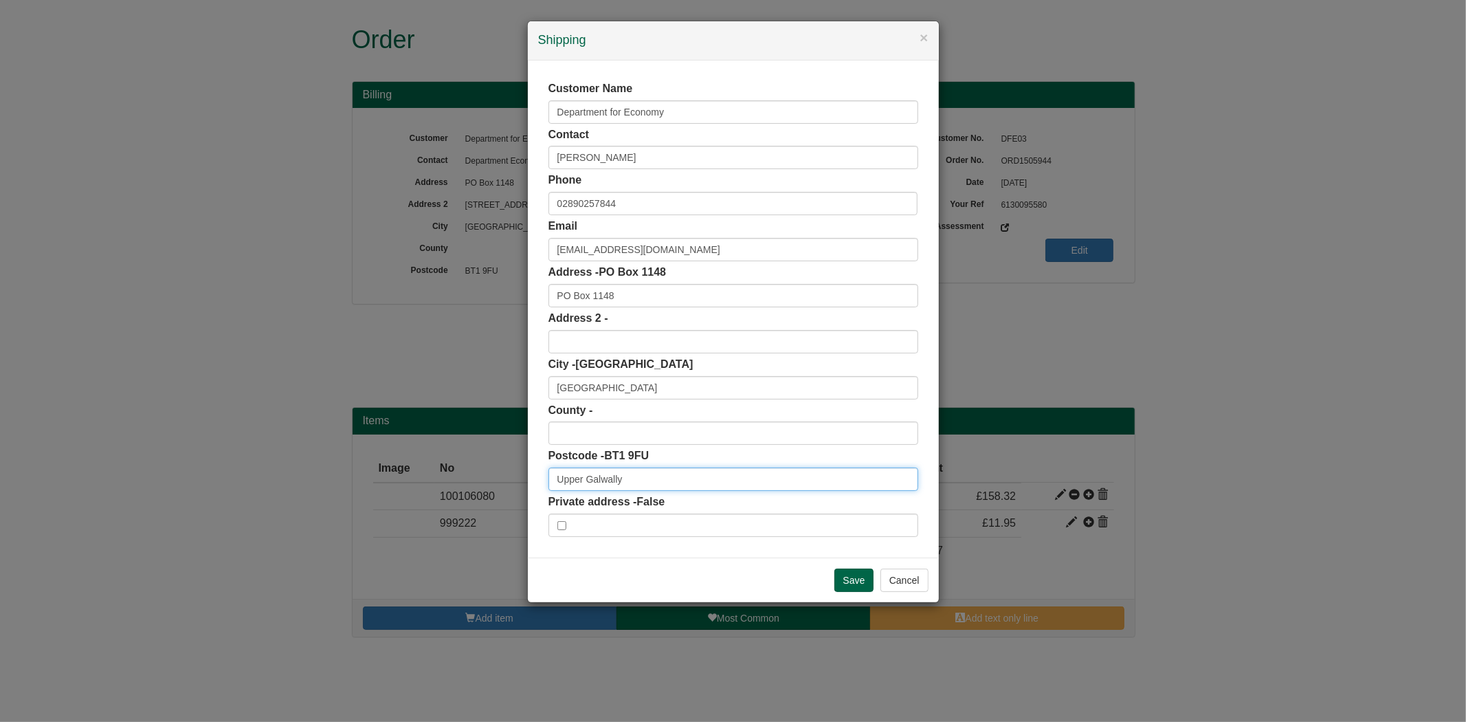
scroll to position [0, 0]
drag, startPoint x: 484, startPoint y: 496, endPoint x: 472, endPoint y: 496, distance: 12.4
click at [472, 496] on div "× Shipping Customer Name Department for Economy Contact Suzanne Dobbin Phone 02…" at bounding box center [733, 361] width 1466 height 722
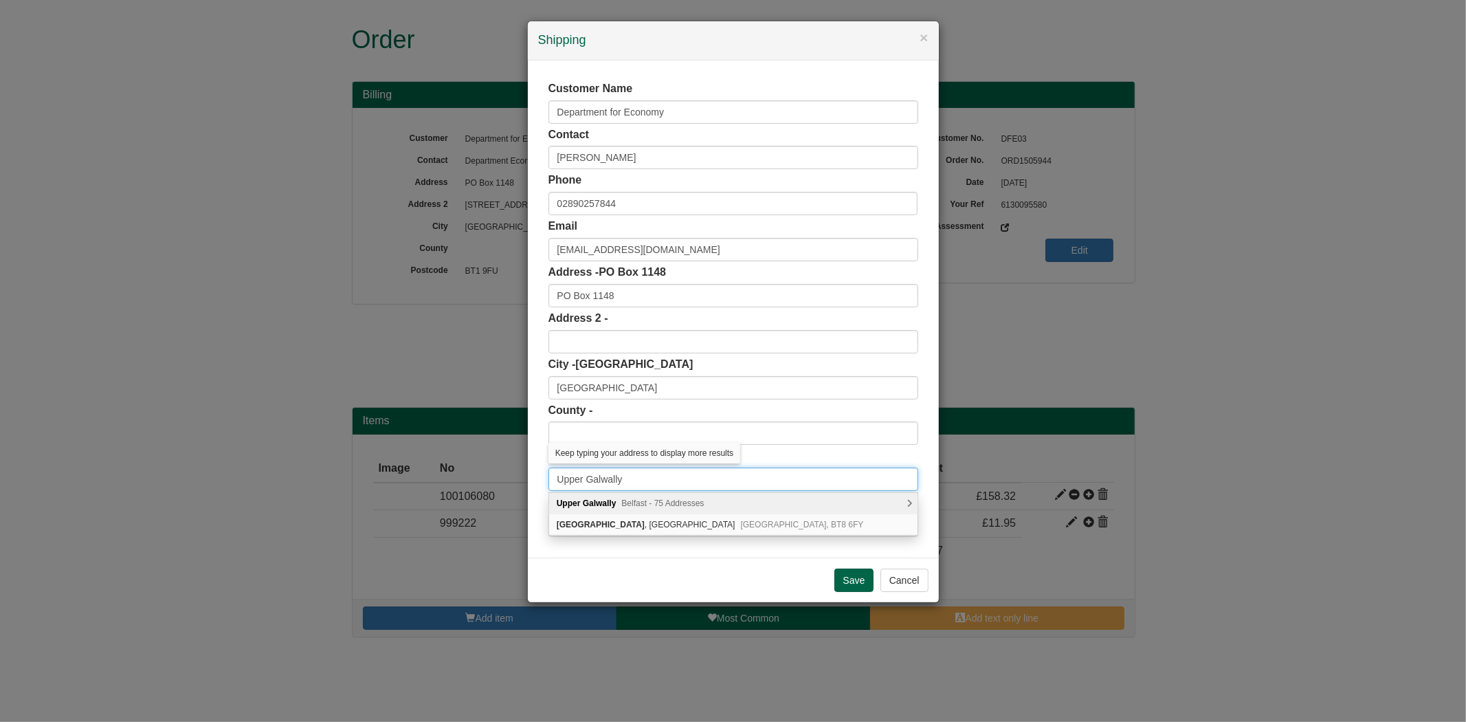
paste input "BT1 9FU"
type input "BT1 9FU"
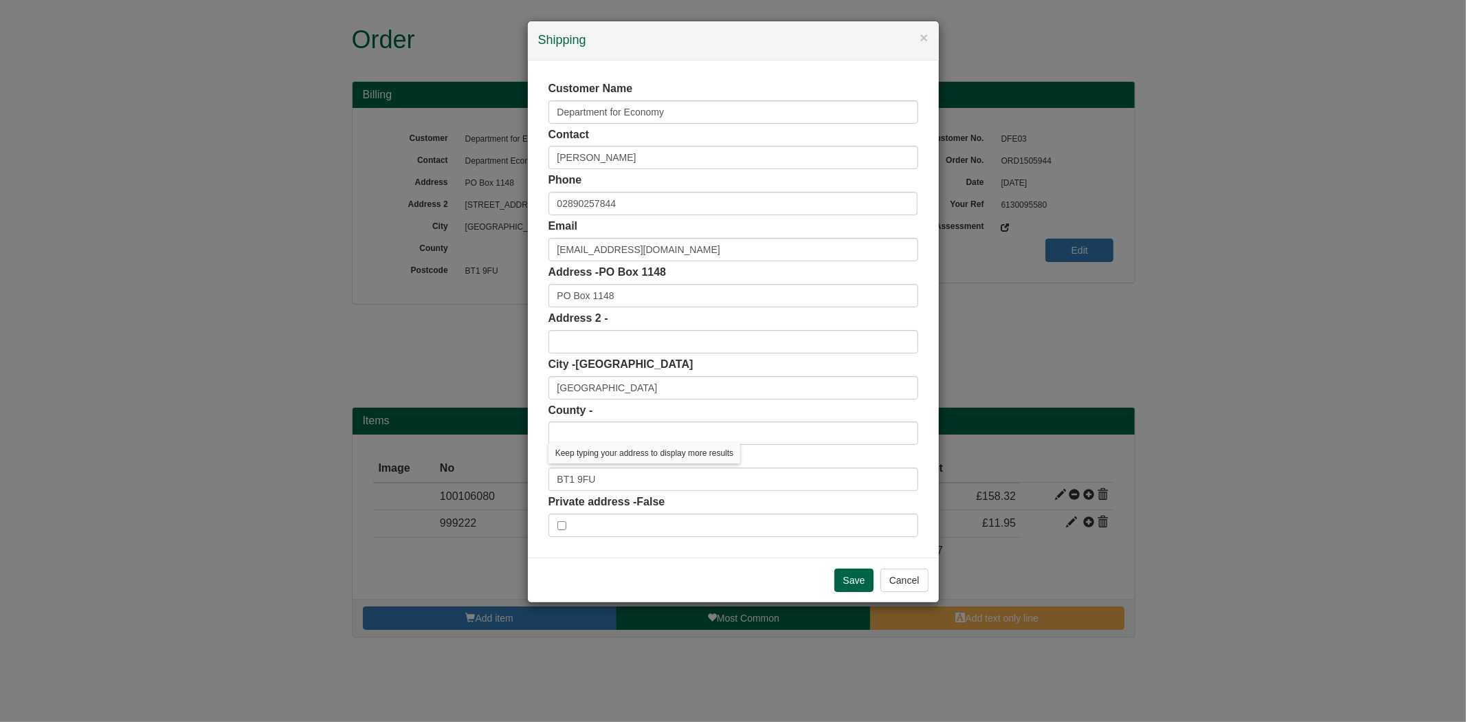
click at [922, 467] on div "Customer Name Department for Economy Contact Suzanne Dobbin Phone 02890257844 E…" at bounding box center [733, 308] width 411 height 497
